Goal: Obtain resource: Obtain resource

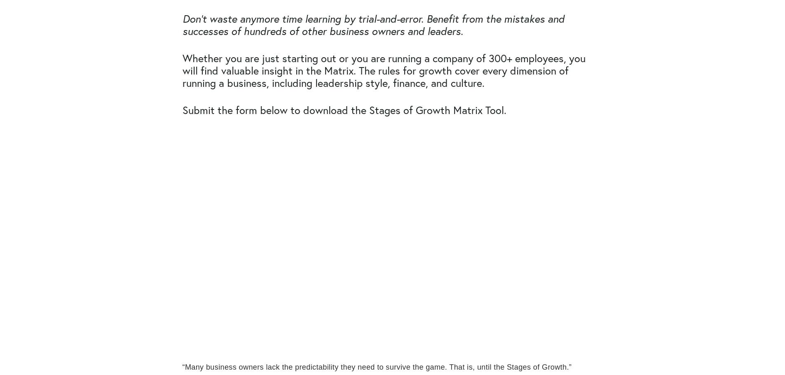
scroll to position [536, 0]
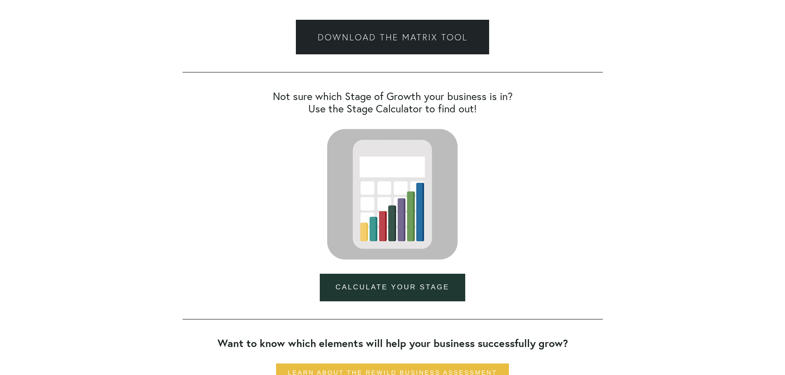
scroll to position [453, 0]
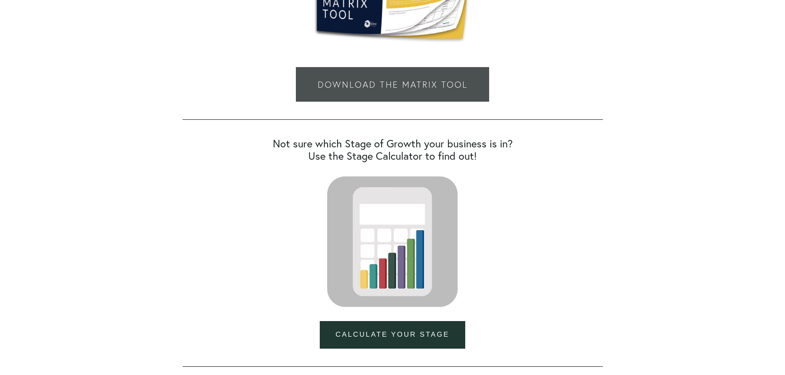
click at [389, 87] on link "Download the Matrix Tool" at bounding box center [392, 84] width 193 height 35
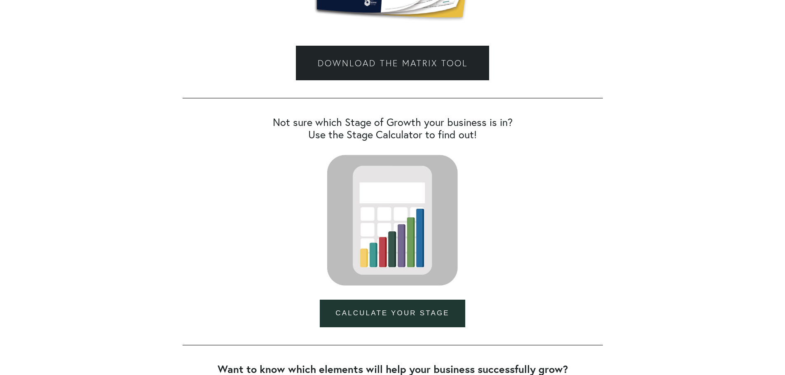
scroll to position [618, 0]
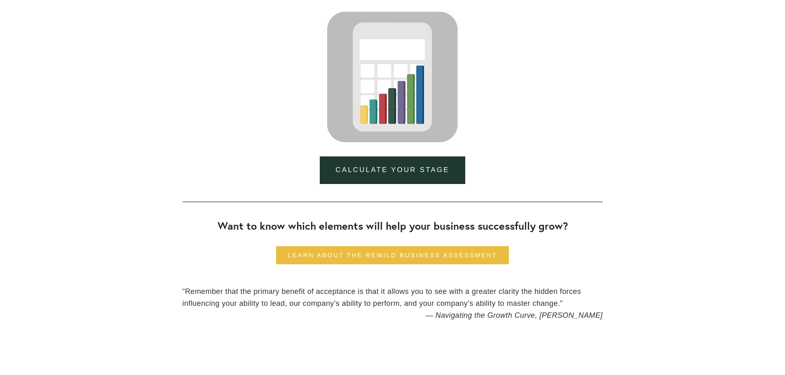
click at [410, 172] on link "Calculate Your Stage" at bounding box center [392, 171] width 145 height 28
